Goal: Task Accomplishment & Management: Manage account settings

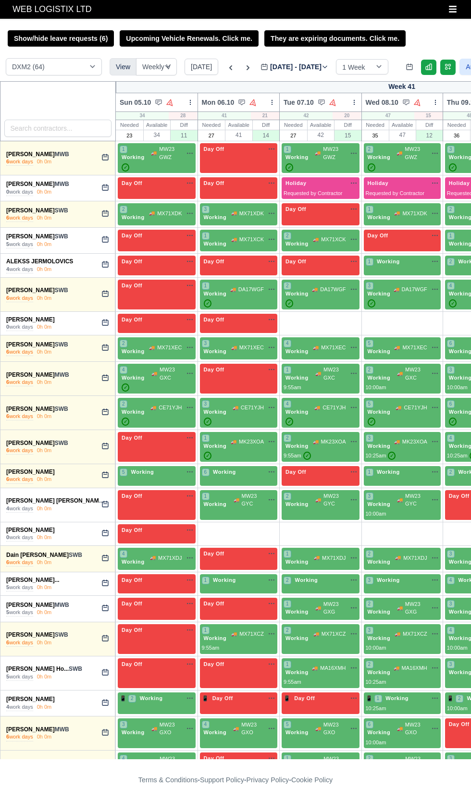
select select "1"
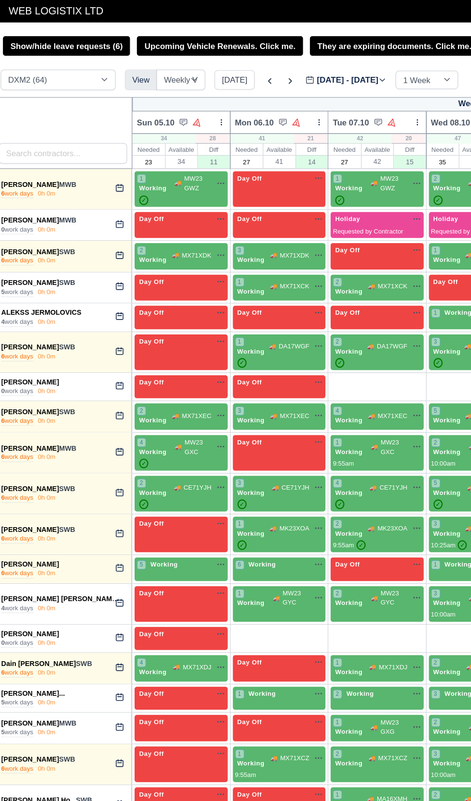
scroll to position [0, 200]
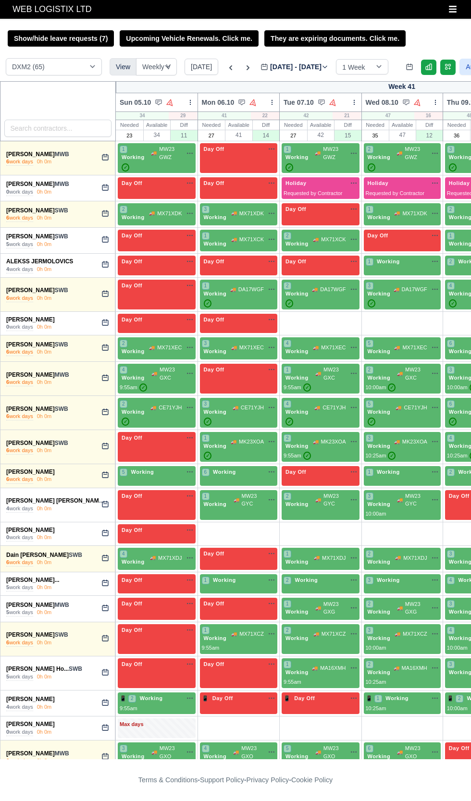
select select "1"
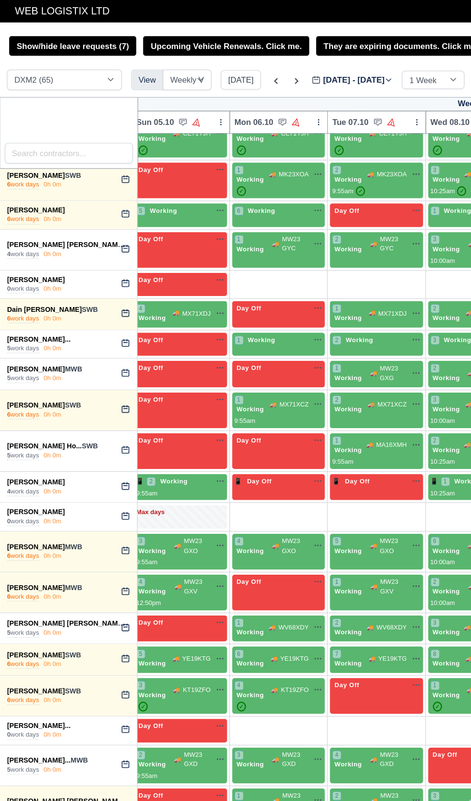
scroll to position [296, 0]
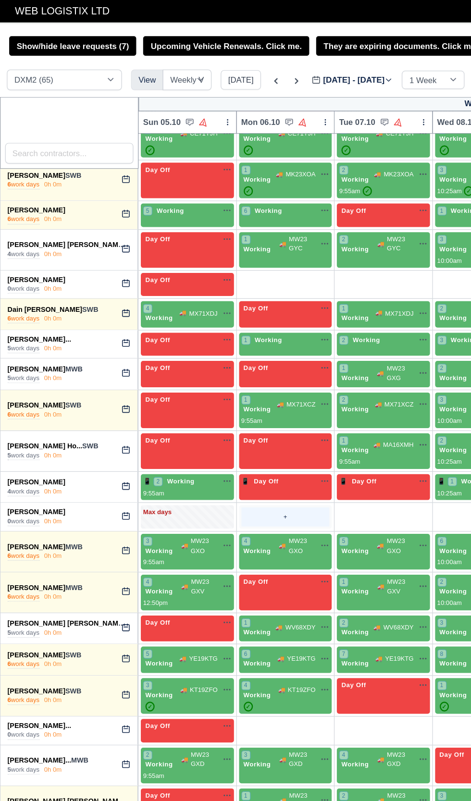
click at [228, 427] on div "+" at bounding box center [239, 433] width 74 height 16
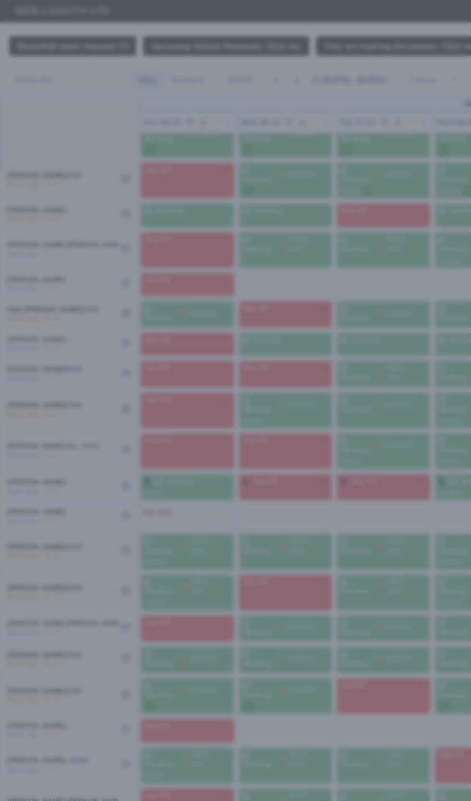
select select "Day Off"
click at [244, 627] on div at bounding box center [235, 400] width 471 height 801
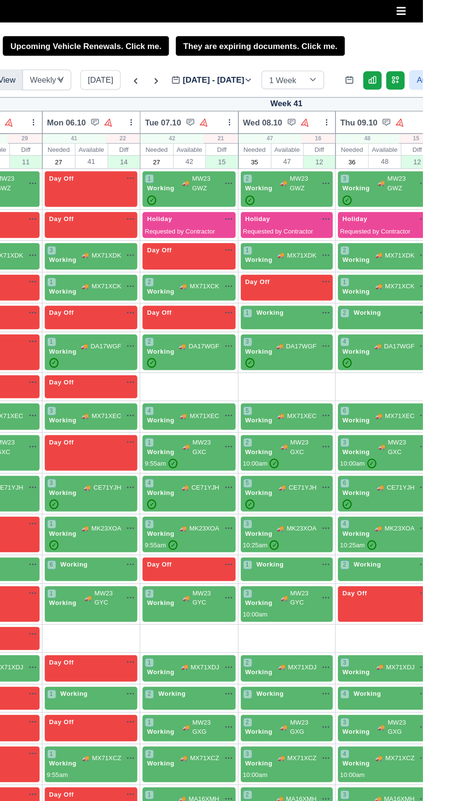
scroll to position [0, 0]
